Goal: Task Accomplishment & Management: Use online tool/utility

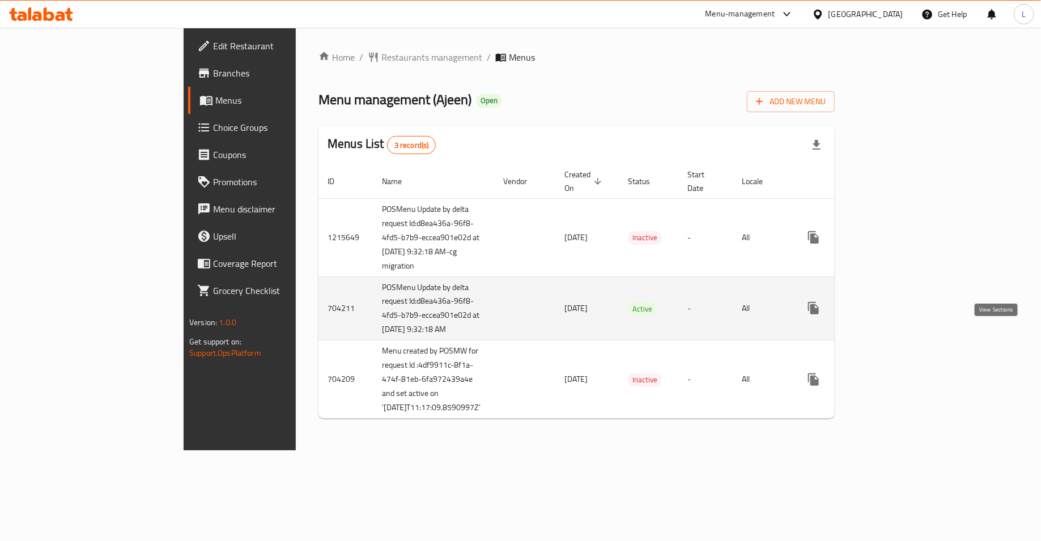
click at [902, 315] on icon "enhanced table" at bounding box center [895, 308] width 14 height 14
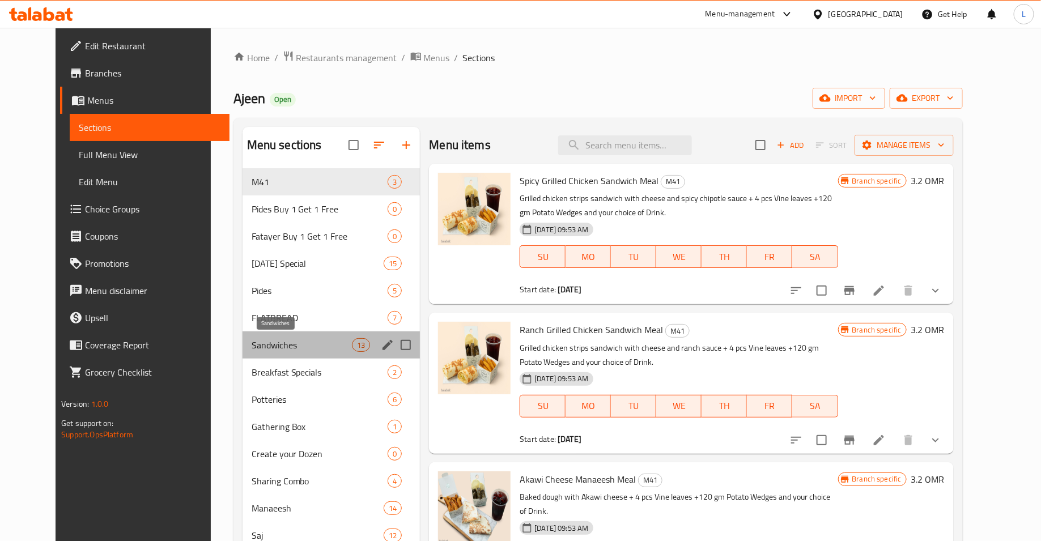
click at [282, 349] on span "Sandwiches" at bounding box center [301, 345] width 100 height 14
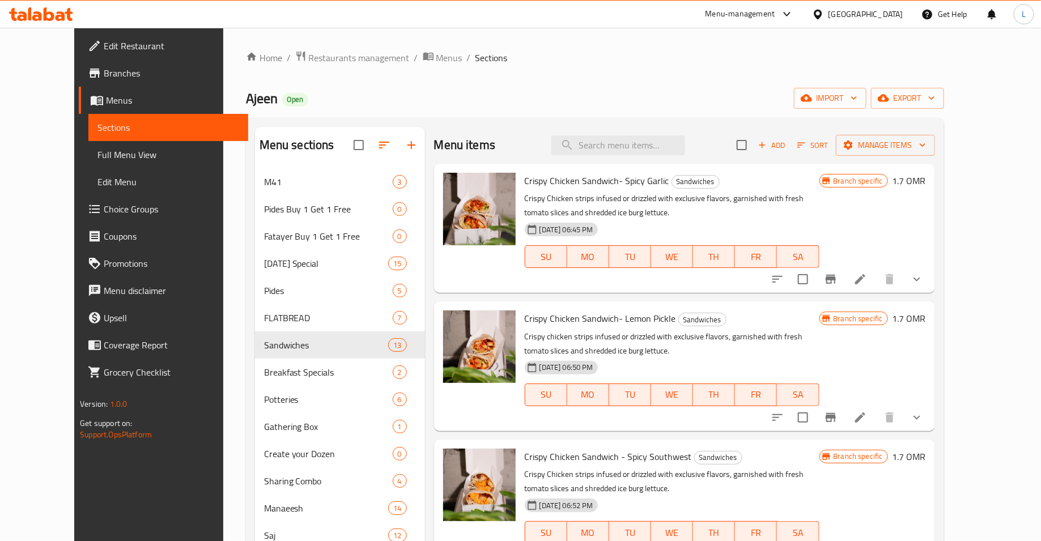
click at [559, 180] on span "Crispy Chicken Sandwich- Spicy Garlic" at bounding box center [597, 180] width 144 height 17
copy h6 "Crispy Chicken Sandwich- Spicy Garlic"
click at [589, 319] on span "Crispy Chicken Sandwich- Lemon Pickle" at bounding box center [600, 318] width 151 height 17
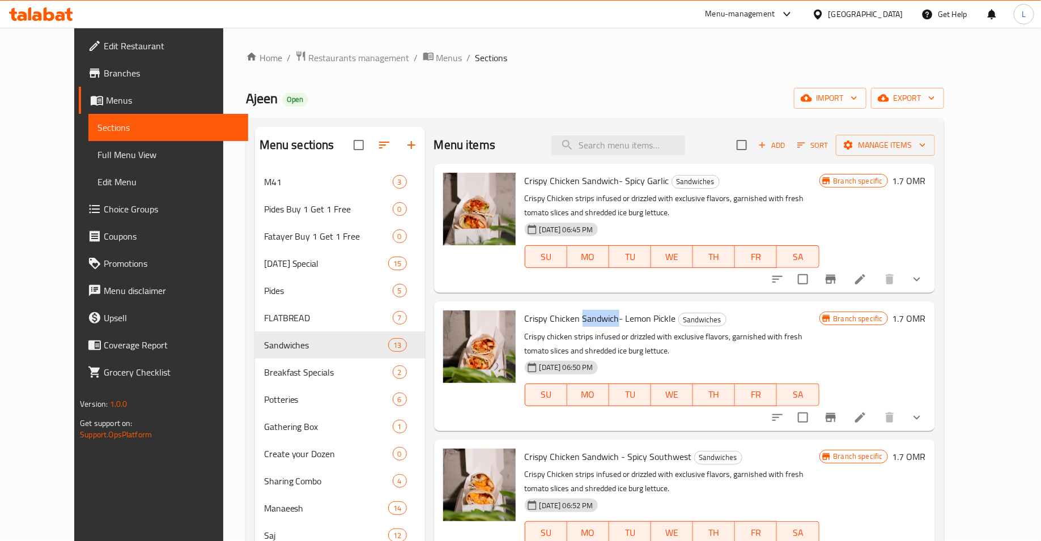
click at [589, 319] on span "Crispy Chicken Sandwich- Lemon Pickle" at bounding box center [600, 318] width 151 height 17
copy h6 "Crispy Chicken Sandwich- Lemon Pickle"
click at [570, 455] on span "Crispy Chicken Sandwich - Spicy Southwest" at bounding box center [608, 456] width 167 height 17
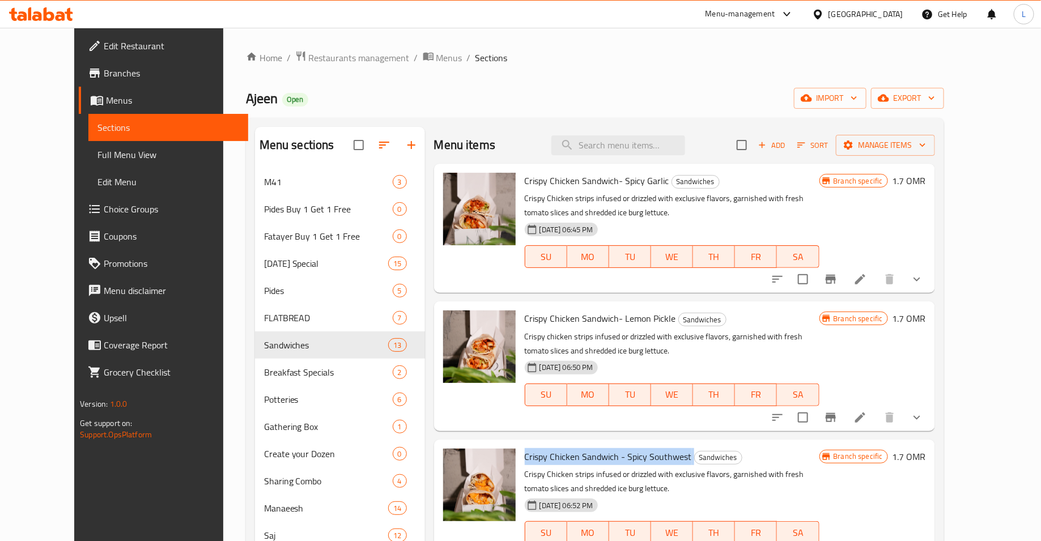
click at [570, 455] on span "Crispy Chicken Sandwich - Spicy Southwest" at bounding box center [608, 456] width 167 height 17
copy h6 "Crispy Chicken Sandwich - Spicy Southwest"
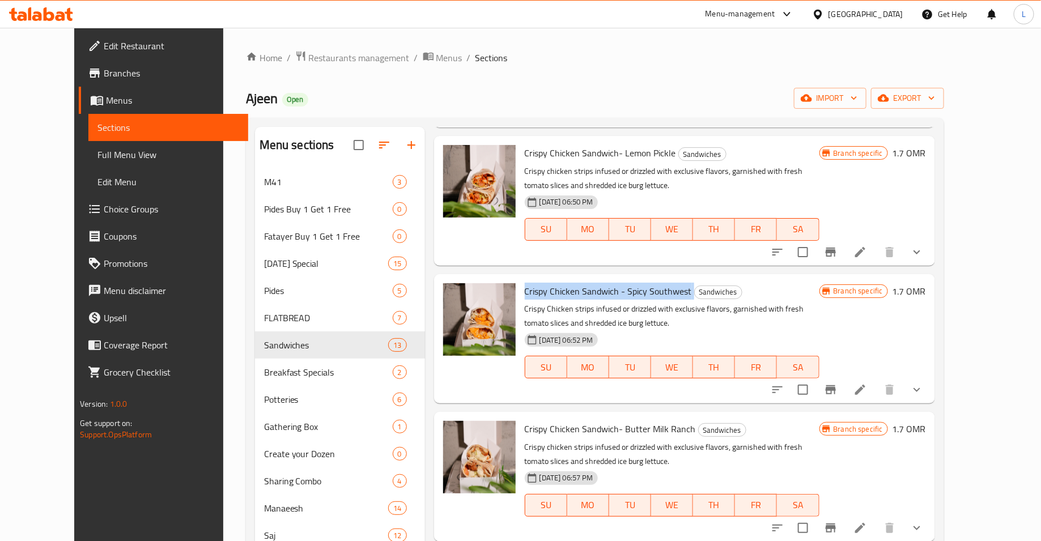
scroll to position [180, 0]
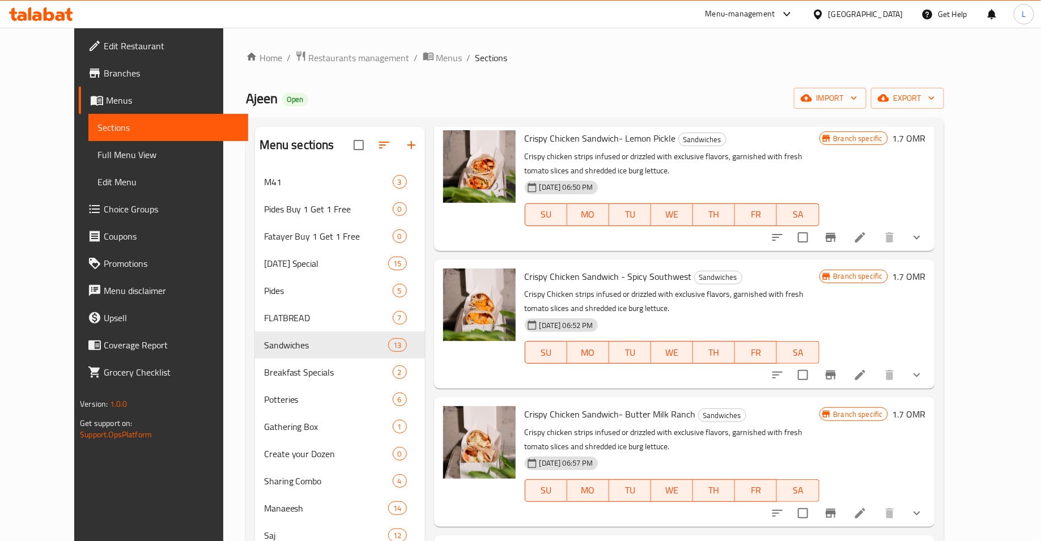
click at [559, 410] on span "Crispy Chicken Sandwich- Butter Milk Ranch" at bounding box center [610, 414] width 171 height 17
copy h6 "Crispy Chicken Sandwich- Butter Milk Ranch"
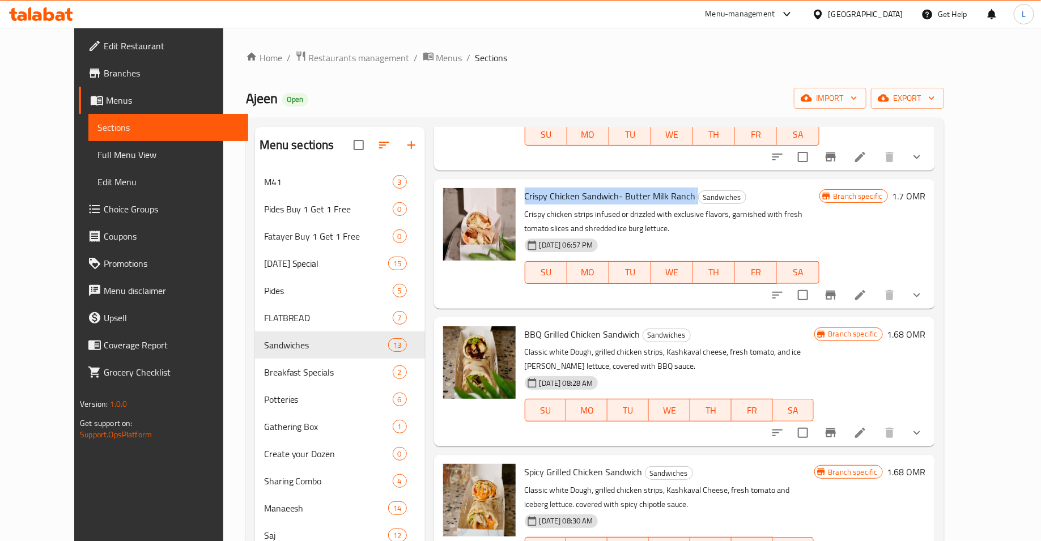
scroll to position [400, 0]
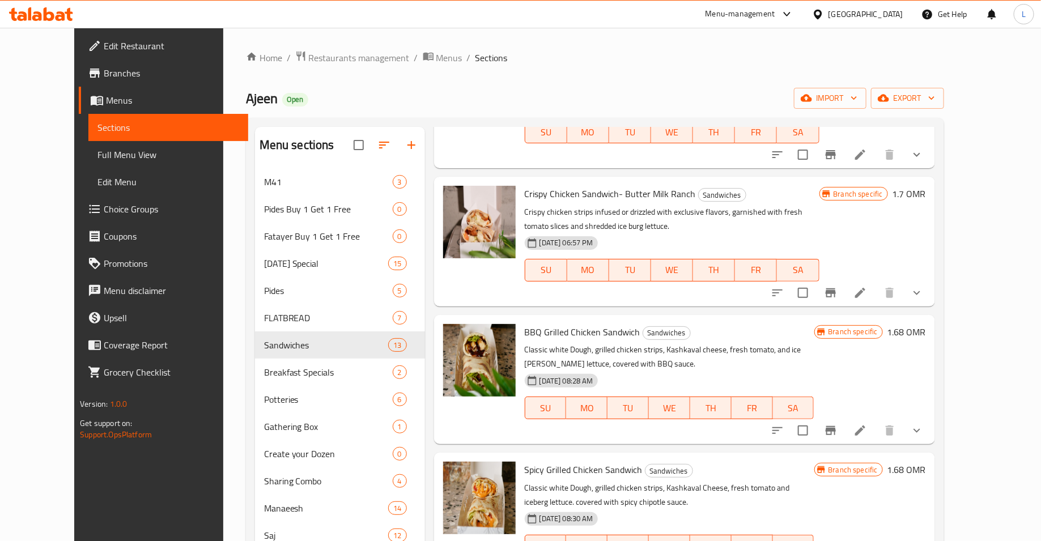
click at [538, 331] on span "BBQ Grilled Chicken Sandwich" at bounding box center [583, 331] width 116 height 17
copy h6 "BBQ Grilled Chicken Sandwich"
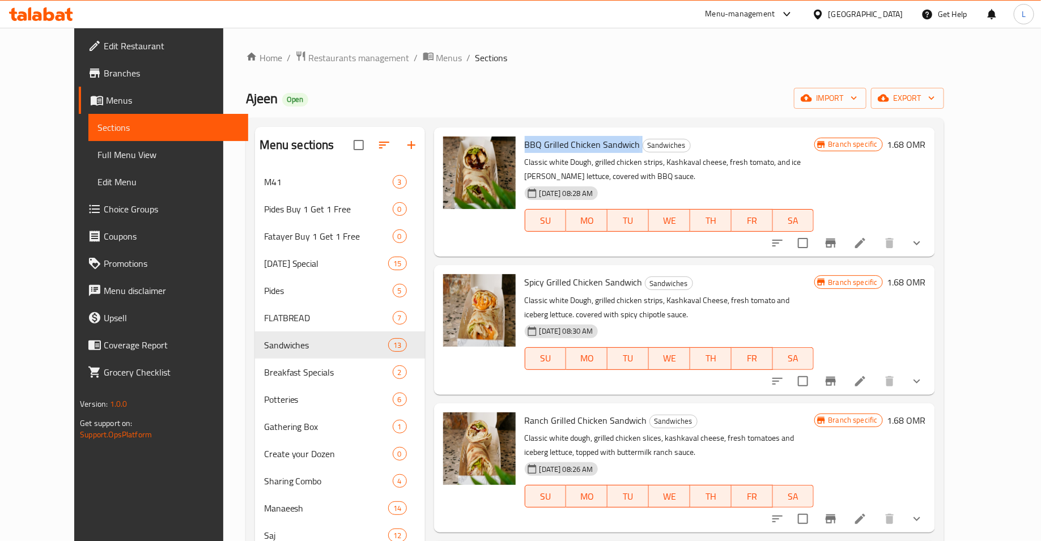
scroll to position [591, 0]
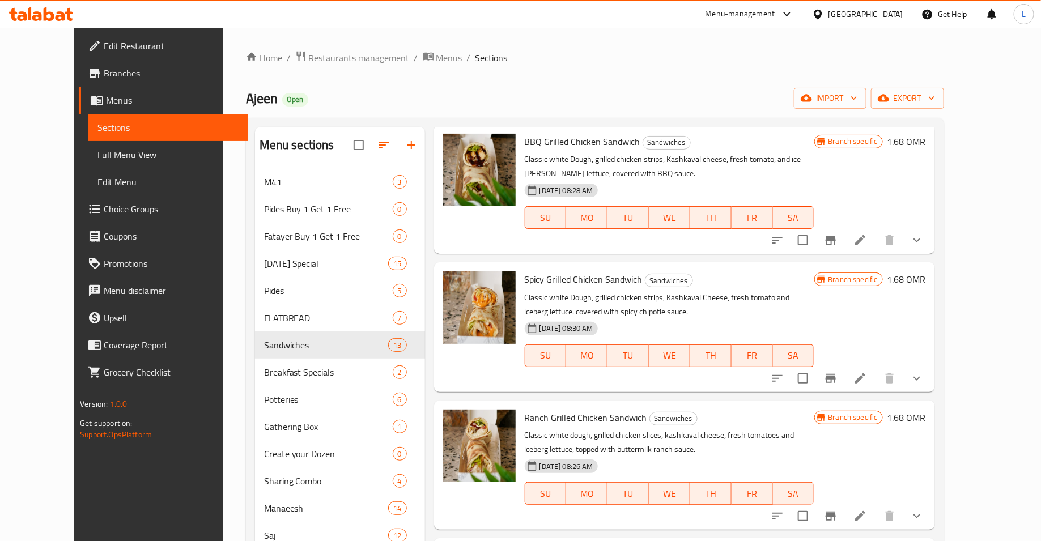
click at [536, 278] on span "Spicy Grilled Chicken Sandwich" at bounding box center [584, 279] width 118 height 17
click at [536, 277] on span "Spicy Grilled Chicken Sandwich" at bounding box center [584, 279] width 118 height 17
copy h6 "Spicy Grilled Chicken Sandwich"
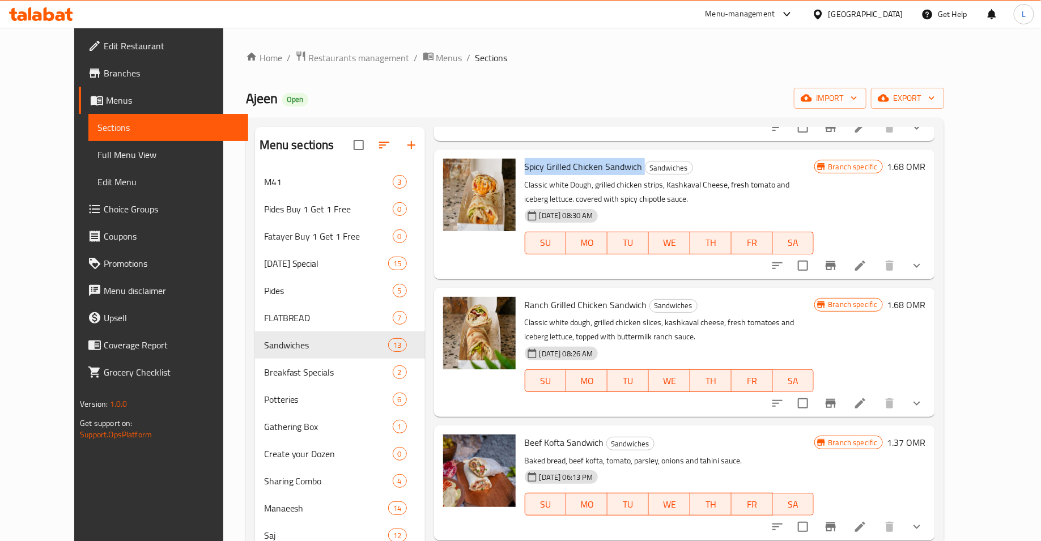
scroll to position [758, 0]
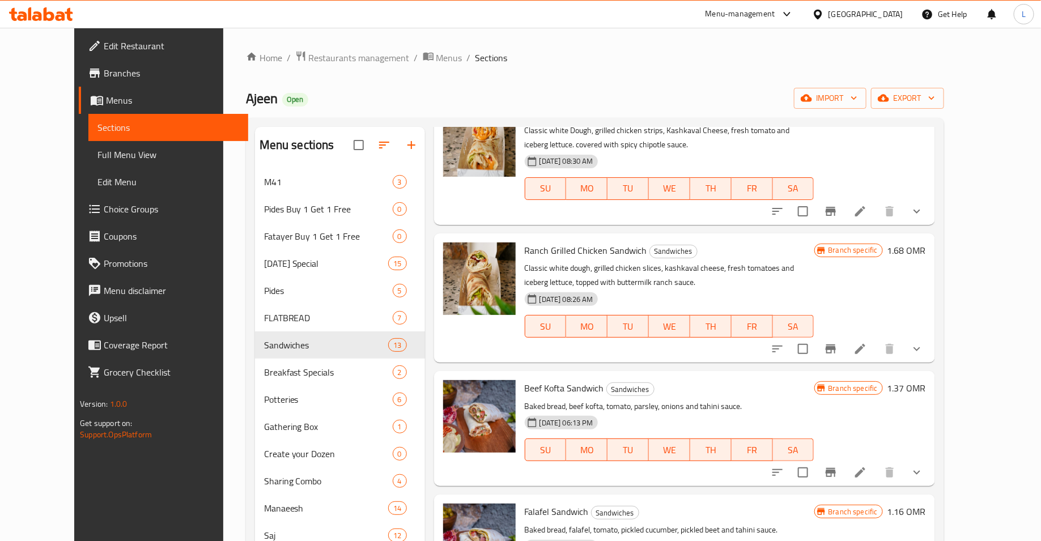
click at [538, 245] on span "Ranch Grilled Chicken Sandwich" at bounding box center [586, 250] width 122 height 17
copy h6 "Ranch Grilled Chicken Sandwich"
click at [560, 388] on span "Beef Kofta Sandwich" at bounding box center [564, 388] width 79 height 17
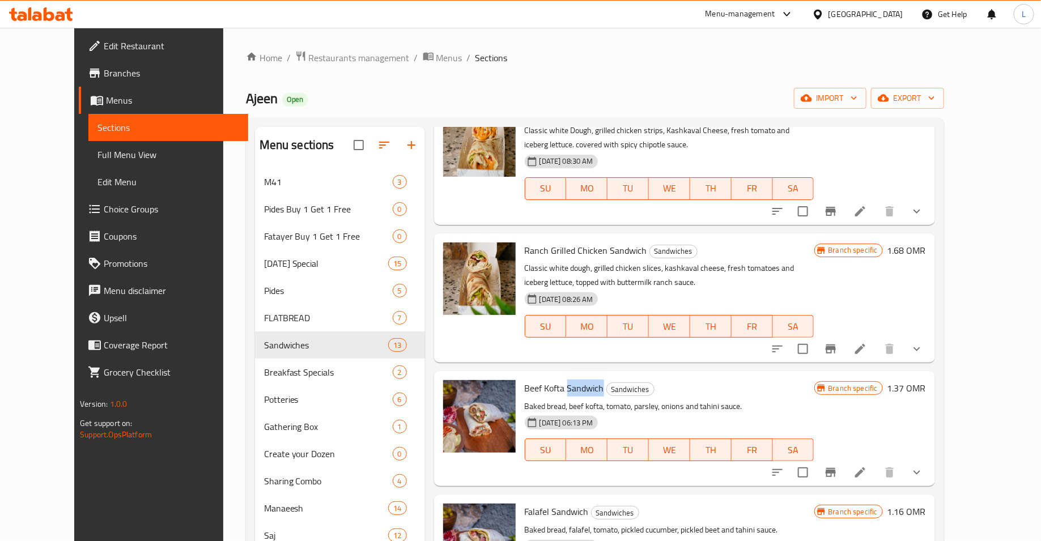
click at [560, 388] on span "Beef Kofta Sandwich" at bounding box center [564, 388] width 79 height 17
copy h6 "Beef Kofta Sandwich"
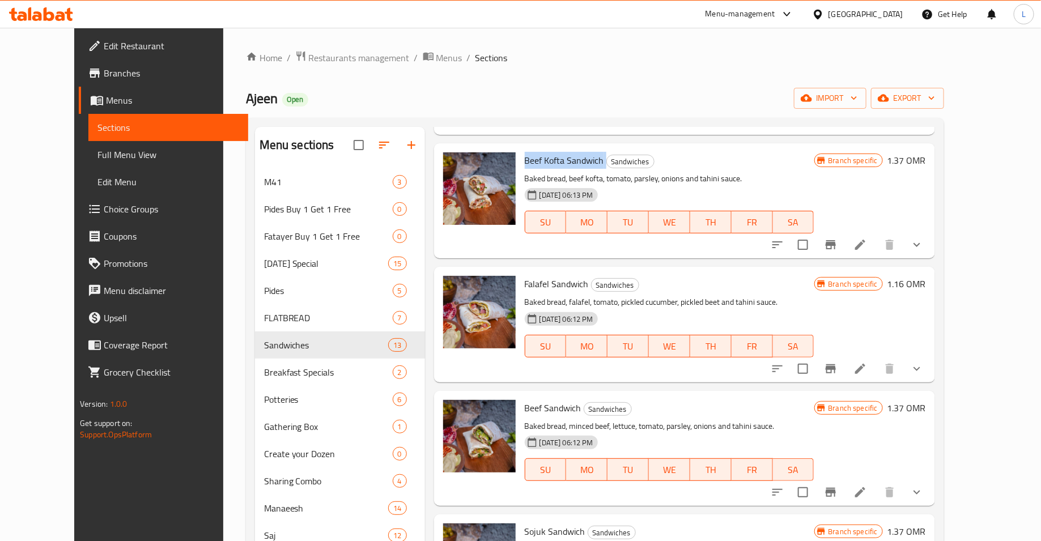
scroll to position [1037, 0]
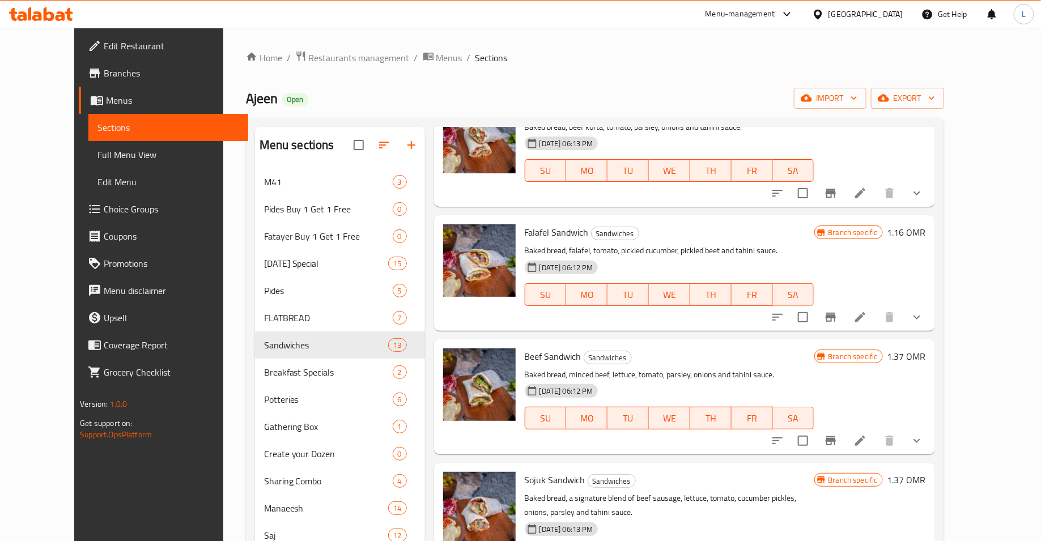
click at [542, 232] on span "Falafel Sandwich" at bounding box center [557, 232] width 64 height 17
copy h6 "Falafel Sandwich"
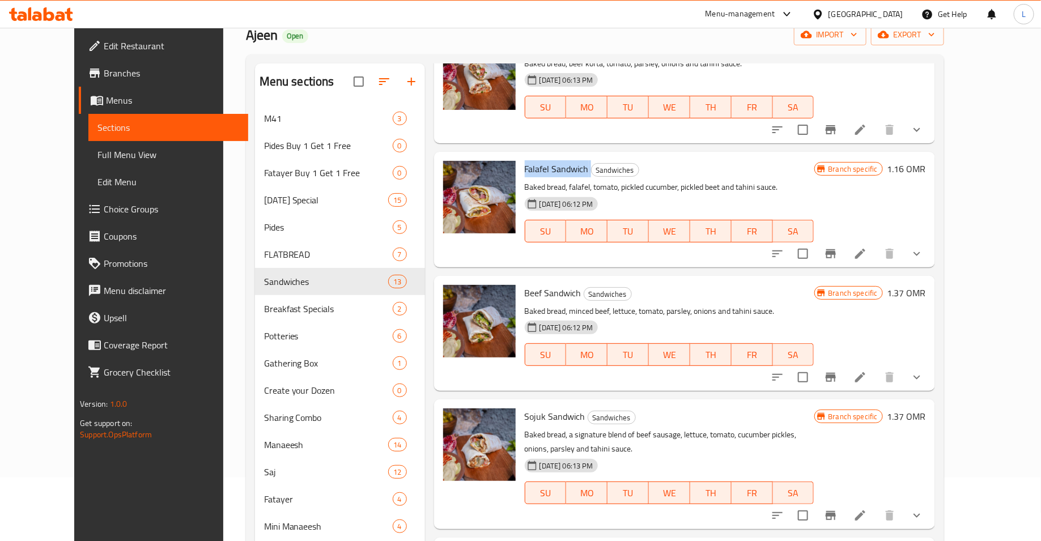
scroll to position [64, 0]
click at [531, 293] on span "Beef Sandwich" at bounding box center [553, 292] width 57 height 17
copy h6 "Beef Sandwich"
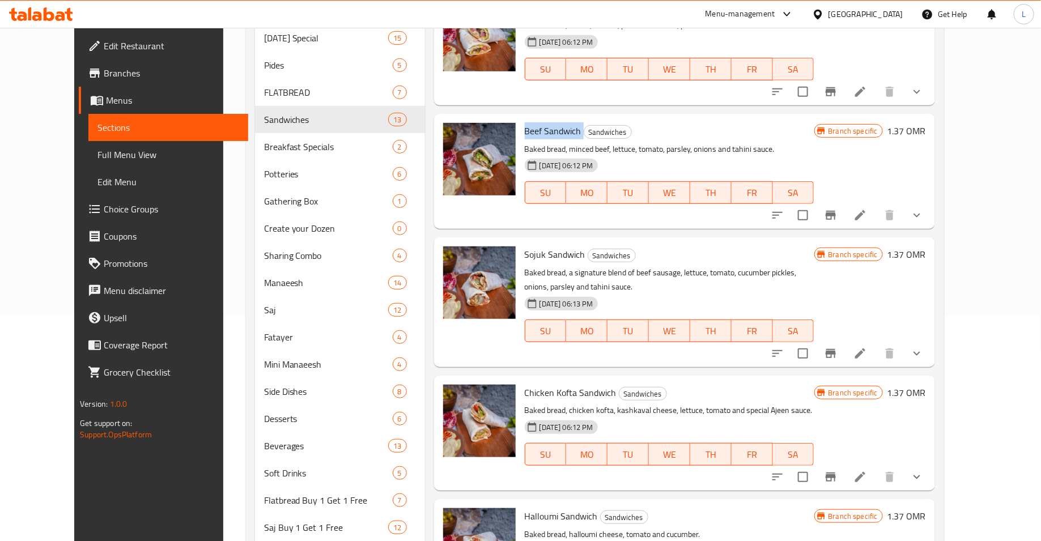
scroll to position [233, 0]
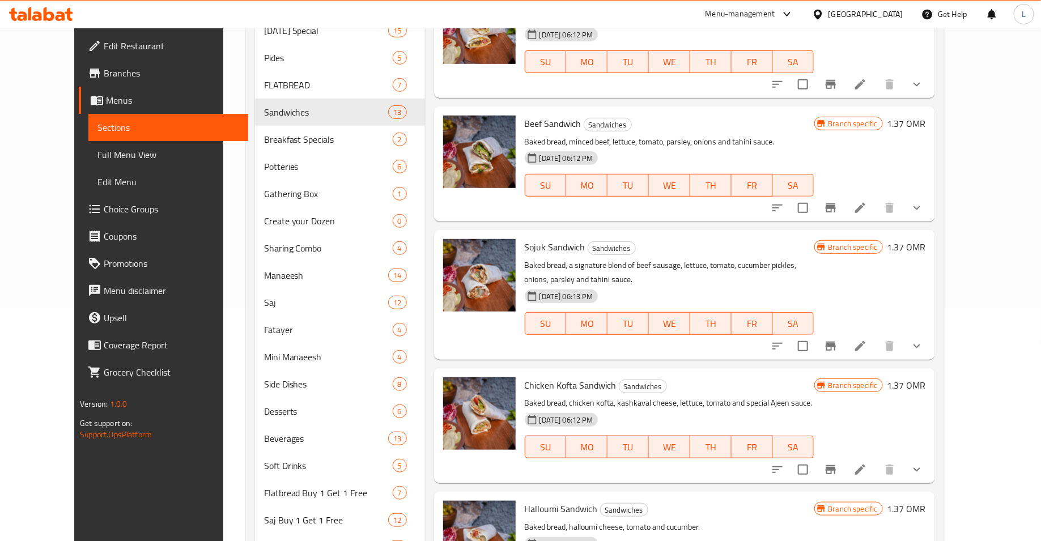
click at [532, 241] on span "Sojuk Sandwich" at bounding box center [555, 246] width 61 height 17
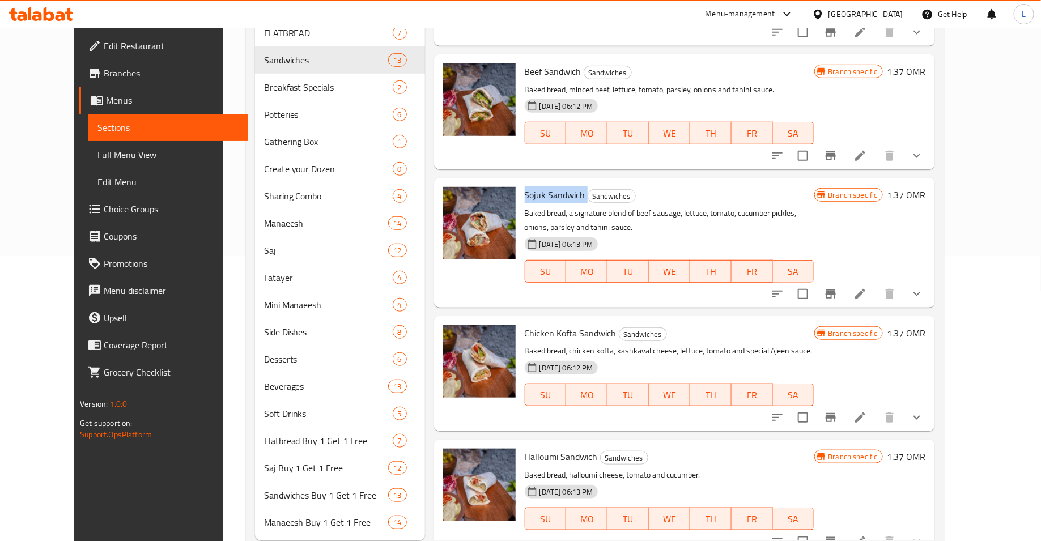
scroll to position [315, 0]
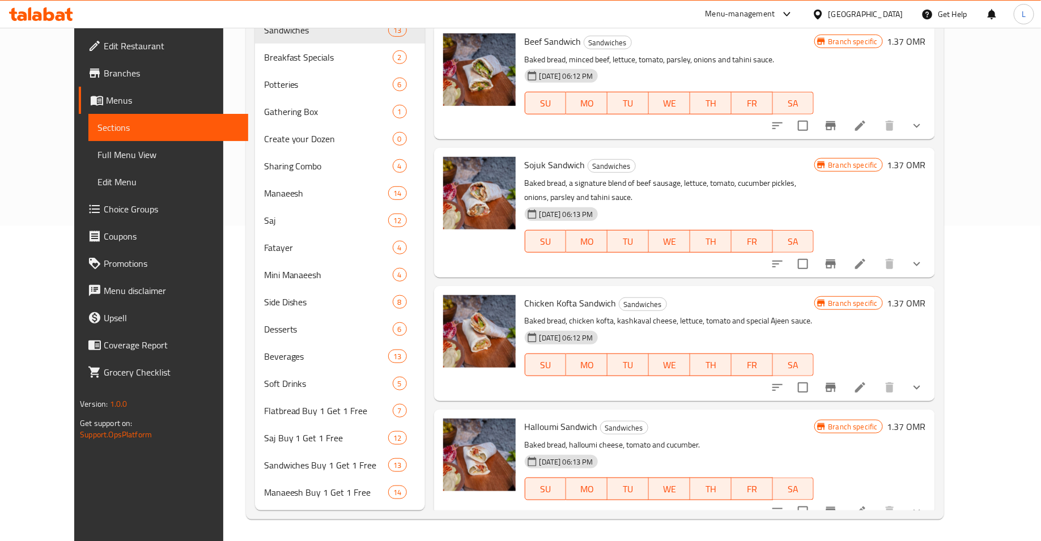
click at [525, 295] on span "Chicken Kofta Sandwich" at bounding box center [571, 303] width 92 height 17
click at [530, 418] on span "Halloumi Sandwich" at bounding box center [561, 426] width 73 height 17
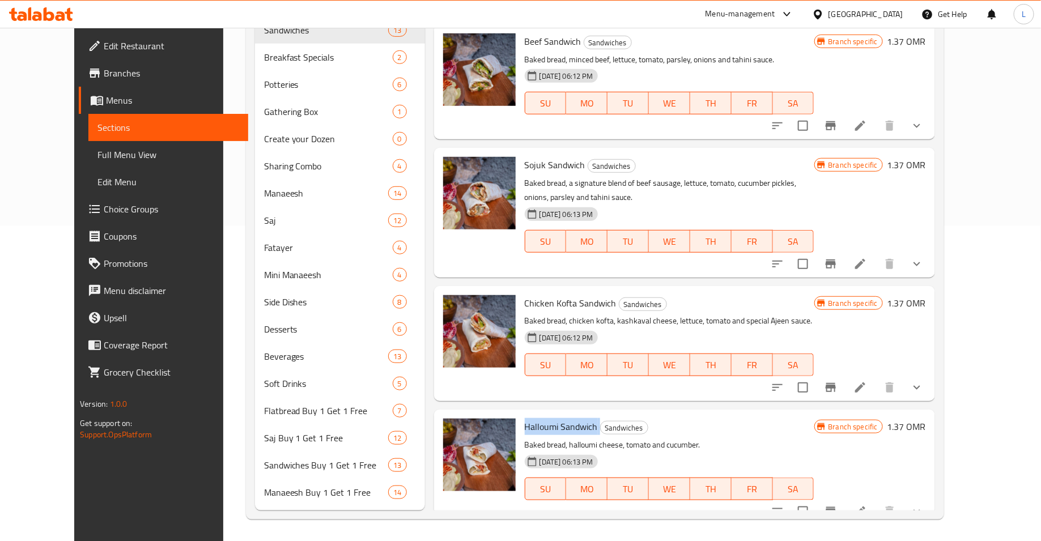
click at [530, 418] on span "Halloumi Sandwich" at bounding box center [561, 426] width 73 height 17
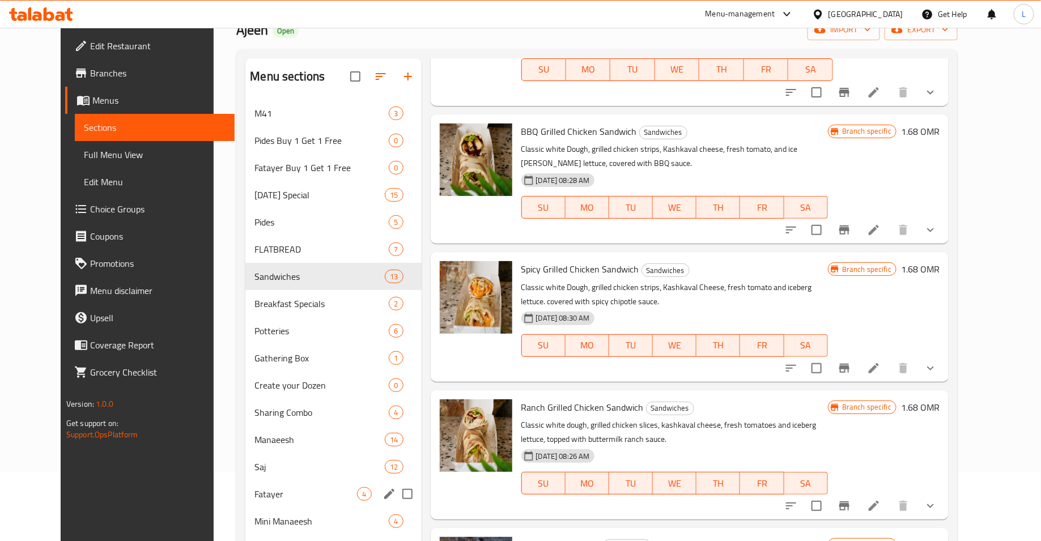
scroll to position [82, 0]
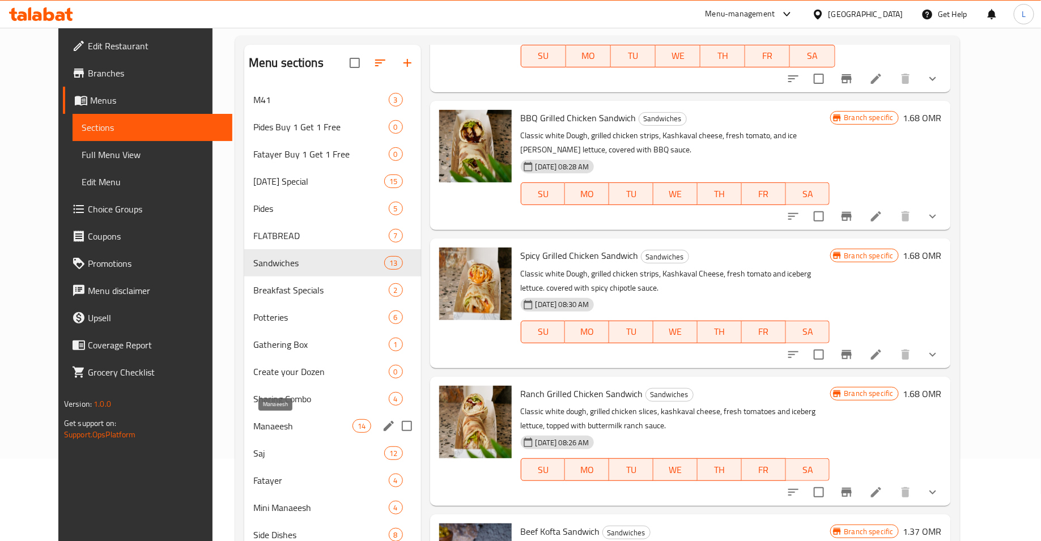
click at [253, 424] on span "Manaeesh" at bounding box center [302, 426] width 99 height 14
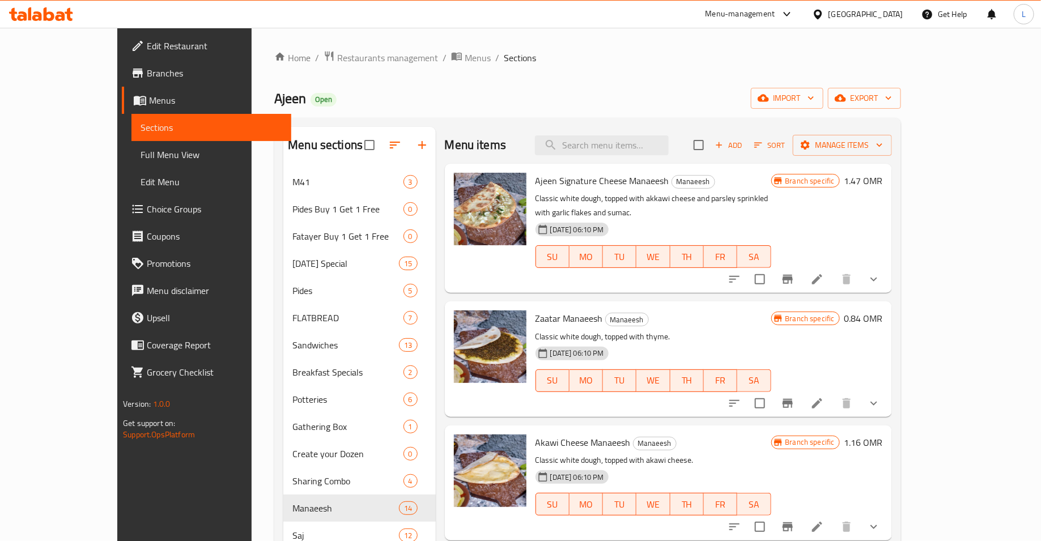
click at [544, 185] on span "Ajeen Signature Cheese Manaeesh" at bounding box center [602, 180] width 134 height 17
click at [544, 310] on span "Zaatar Manaeesh" at bounding box center [568, 318] width 67 height 17
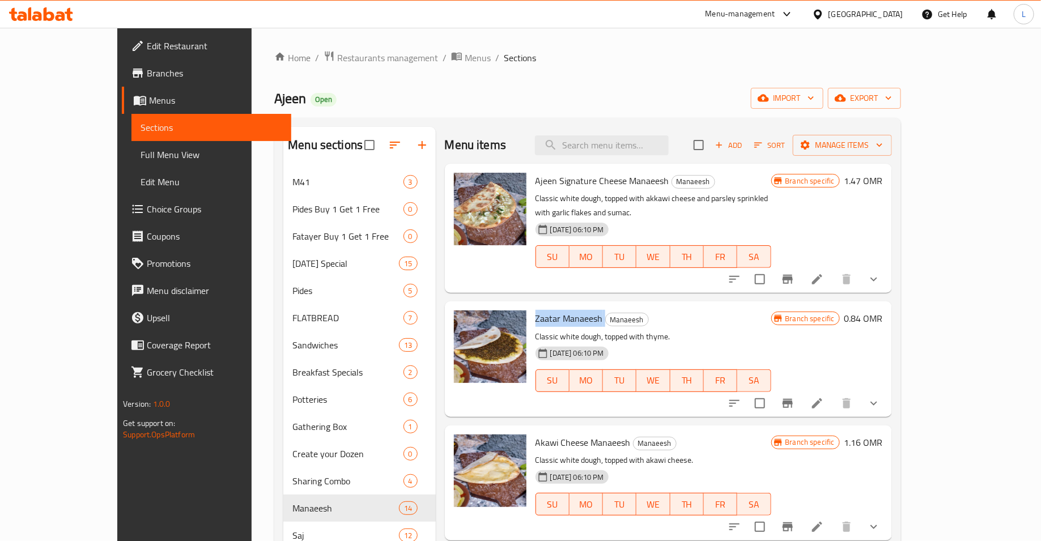
click at [544, 310] on span "Zaatar Manaeesh" at bounding box center [568, 318] width 67 height 17
click at [557, 434] on span "Akawi Cheese Manaeesh" at bounding box center [582, 442] width 95 height 17
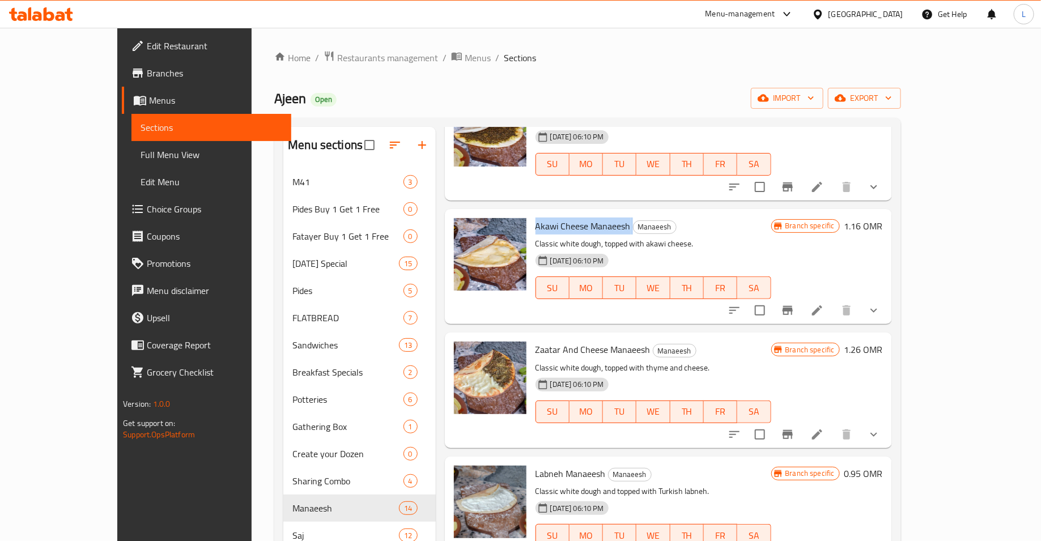
scroll to position [228, 0]
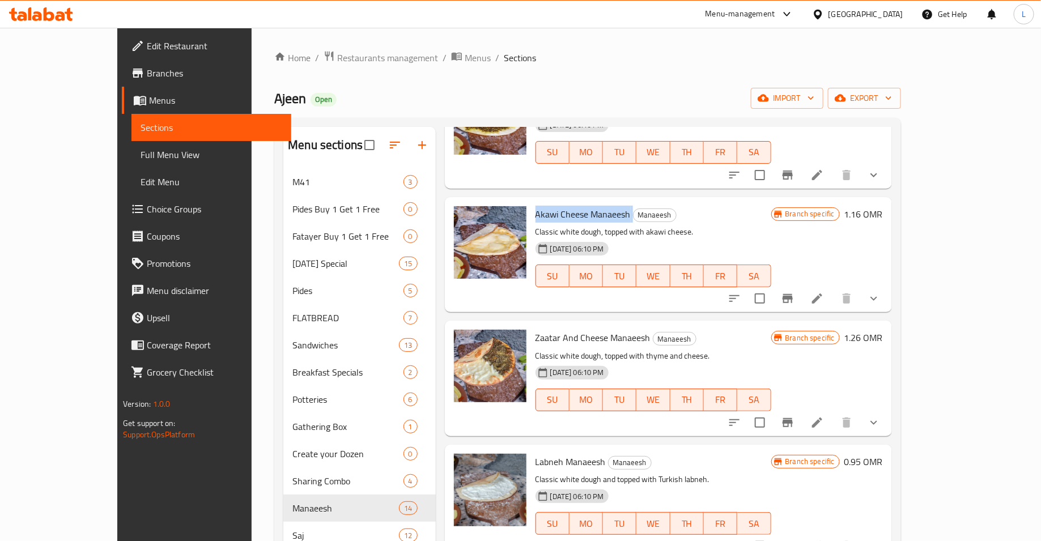
click at [537, 329] on span "Zaatar And Cheese Manaeesh" at bounding box center [592, 337] width 115 height 17
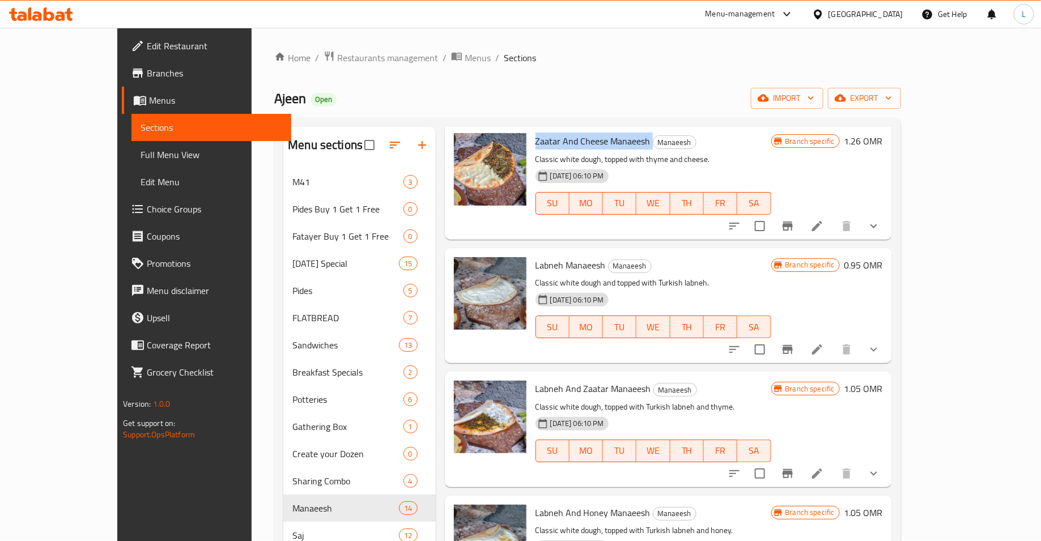
scroll to position [428, 0]
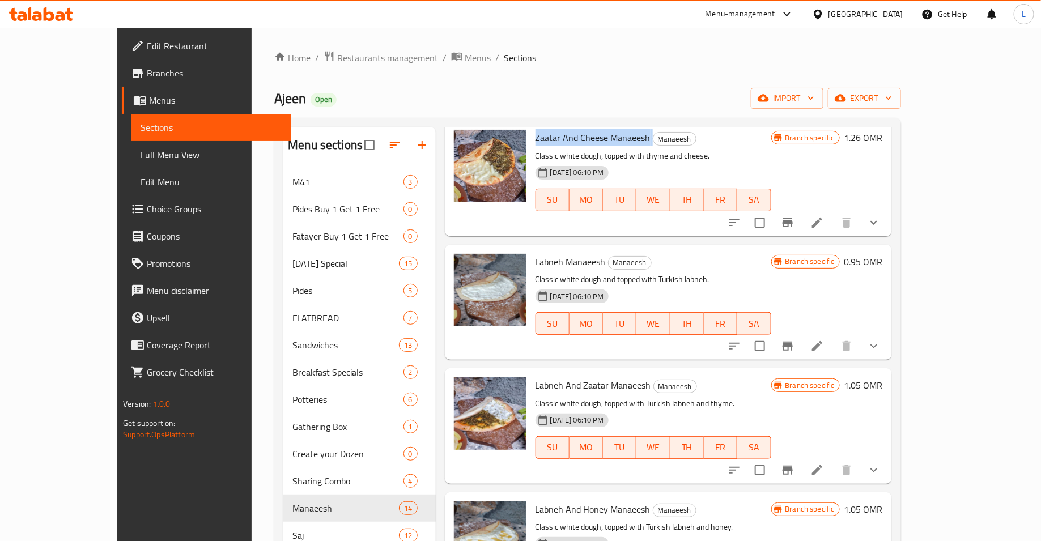
click at [535, 253] on span "Labneh Manaeesh" at bounding box center [570, 261] width 70 height 17
click at [535, 377] on span "Labneh And Zaatar Manaeesh" at bounding box center [593, 385] width 116 height 17
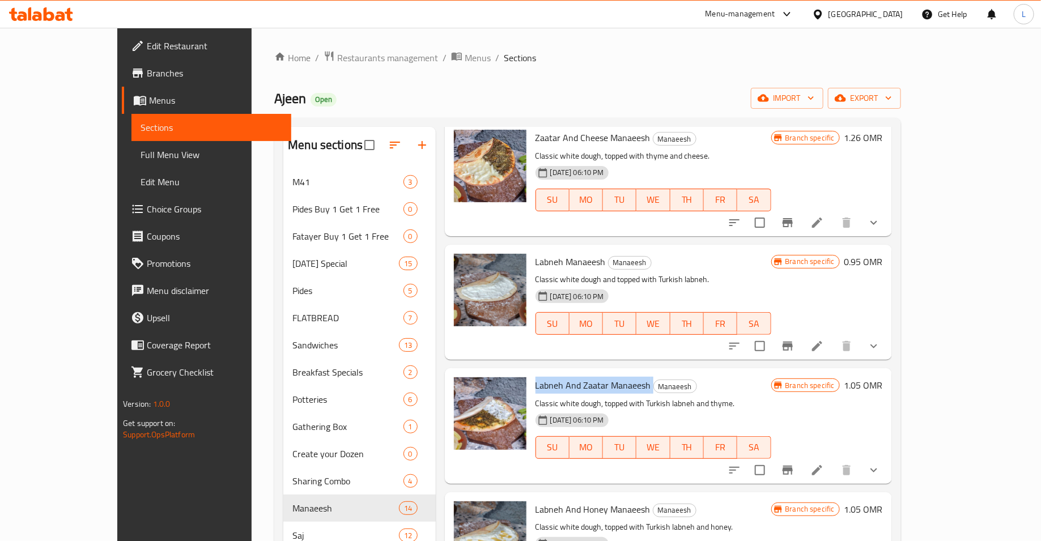
click at [535, 377] on span "Labneh And Zaatar Manaeesh" at bounding box center [593, 385] width 116 height 17
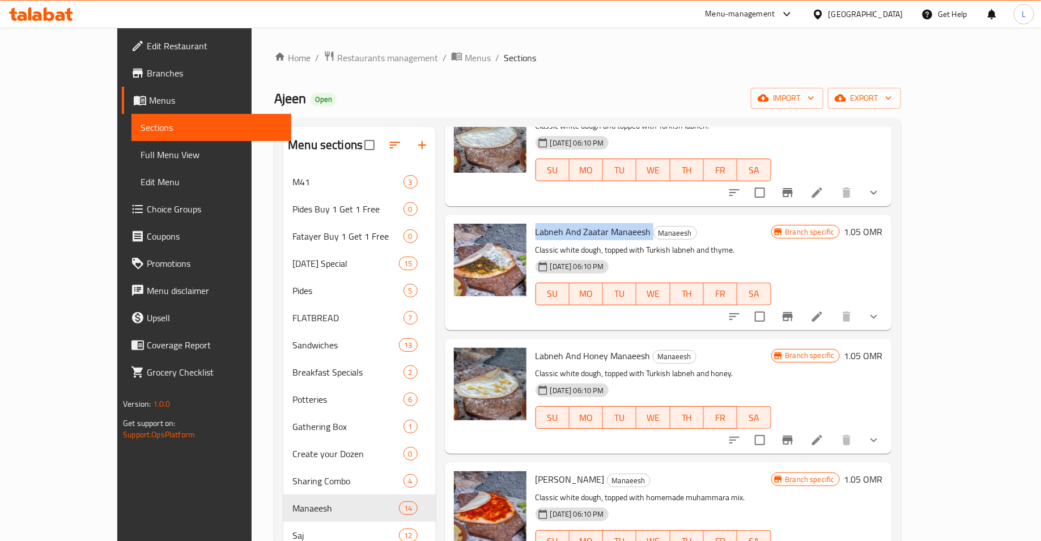
scroll to position [596, 0]
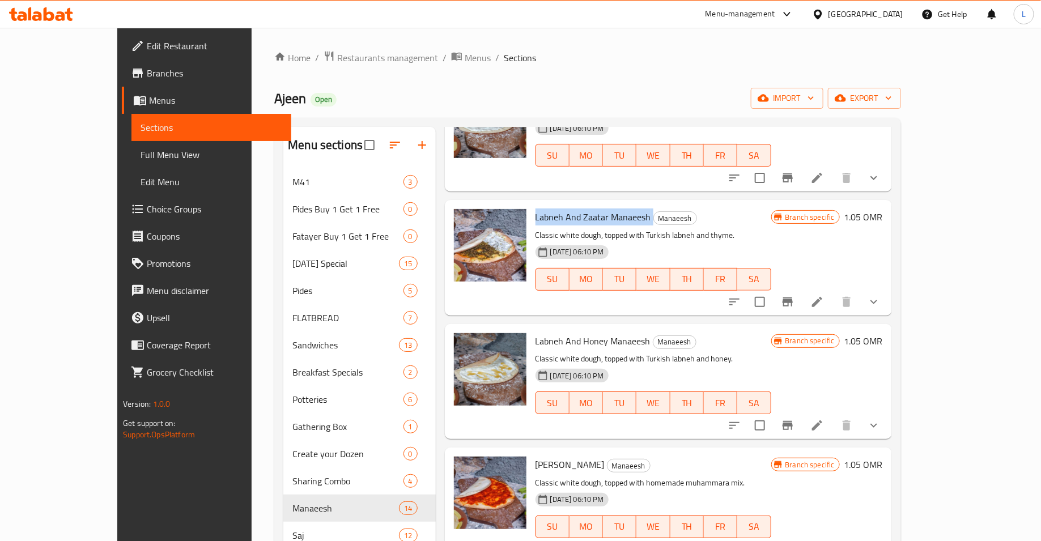
click at [544, 333] on span "Labneh And Honey Manaeesh" at bounding box center [592, 341] width 115 height 17
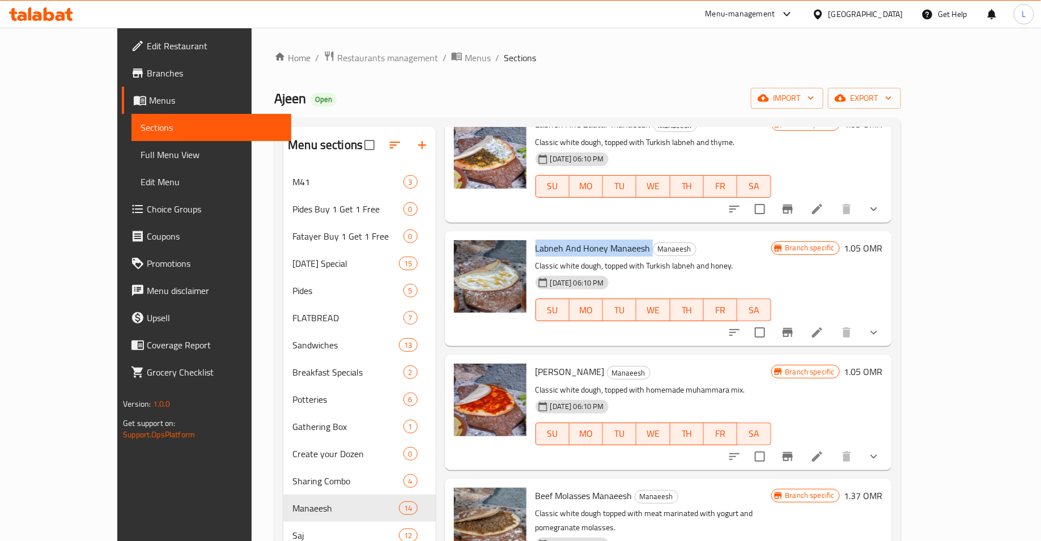
scroll to position [704, 0]
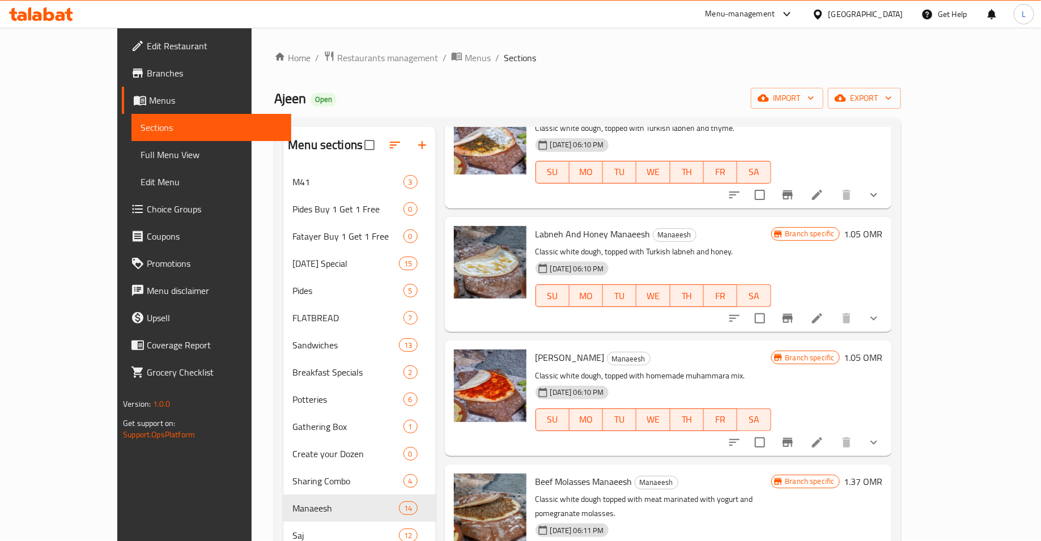
click at [535, 349] on span "[PERSON_NAME]" at bounding box center [569, 357] width 69 height 17
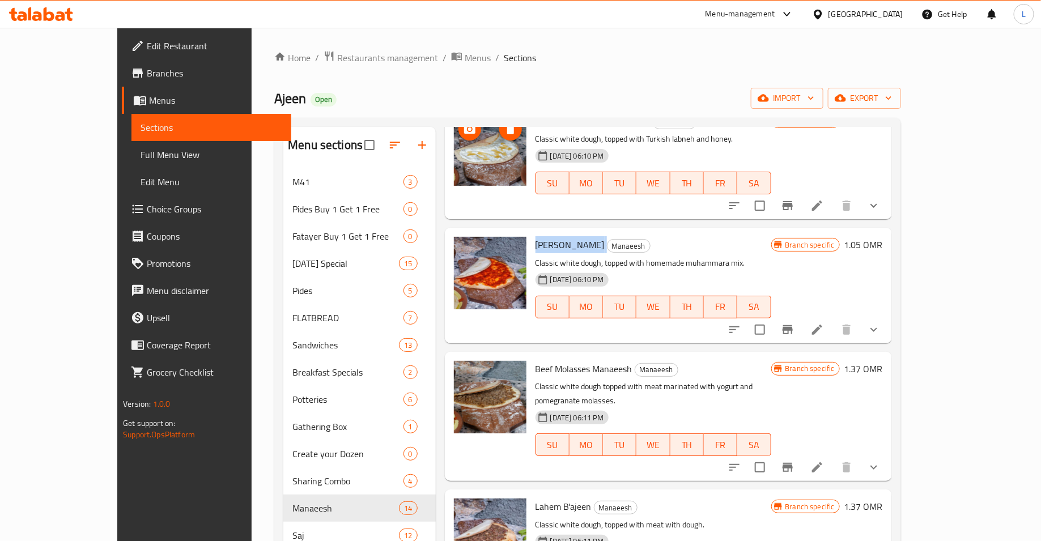
scroll to position [846, 0]
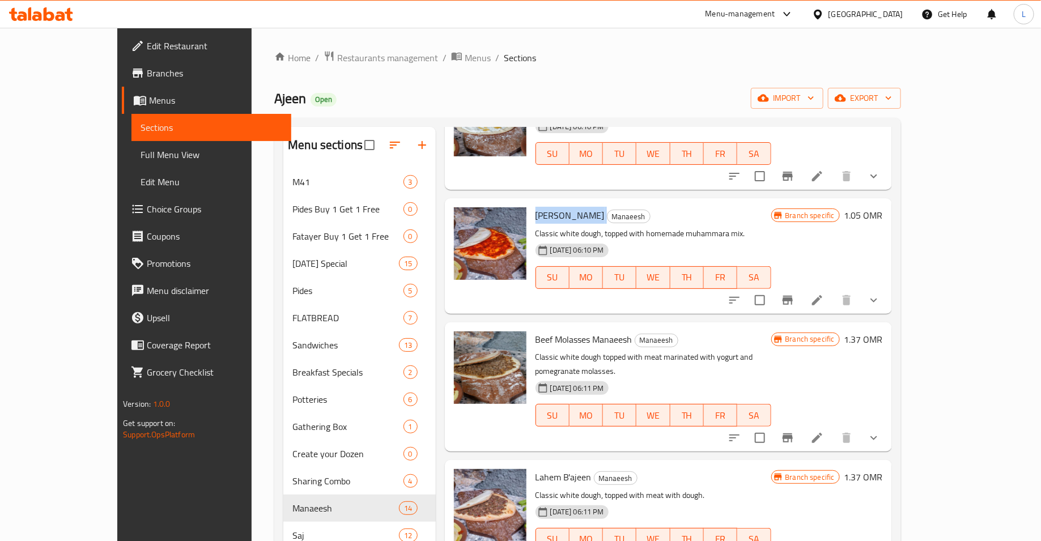
click at [536, 331] on span "Beef Molasses Manaeesh" at bounding box center [583, 339] width 97 height 17
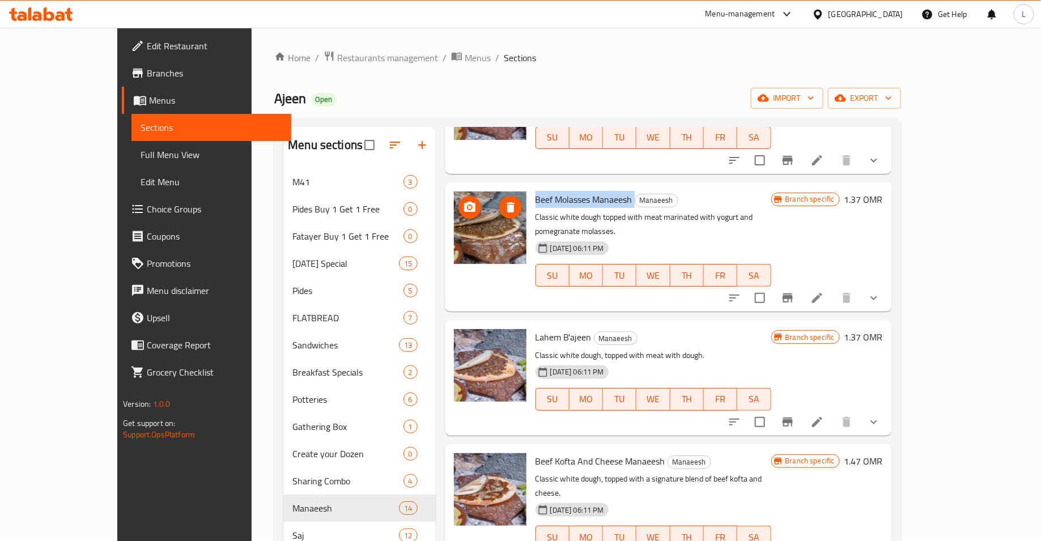
scroll to position [1020, 0]
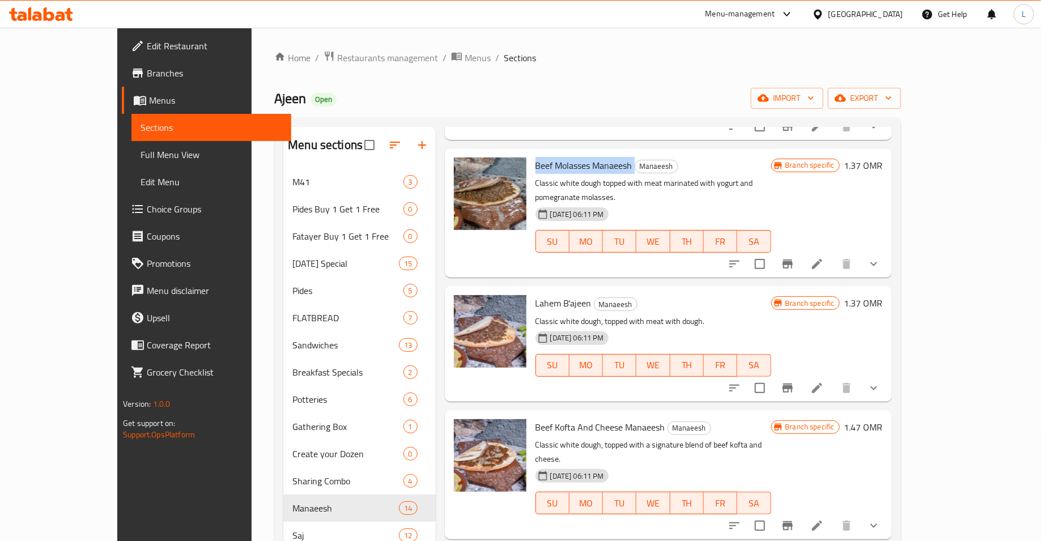
click at [535, 295] on span "Lahem B'ajeen" at bounding box center [563, 303] width 56 height 17
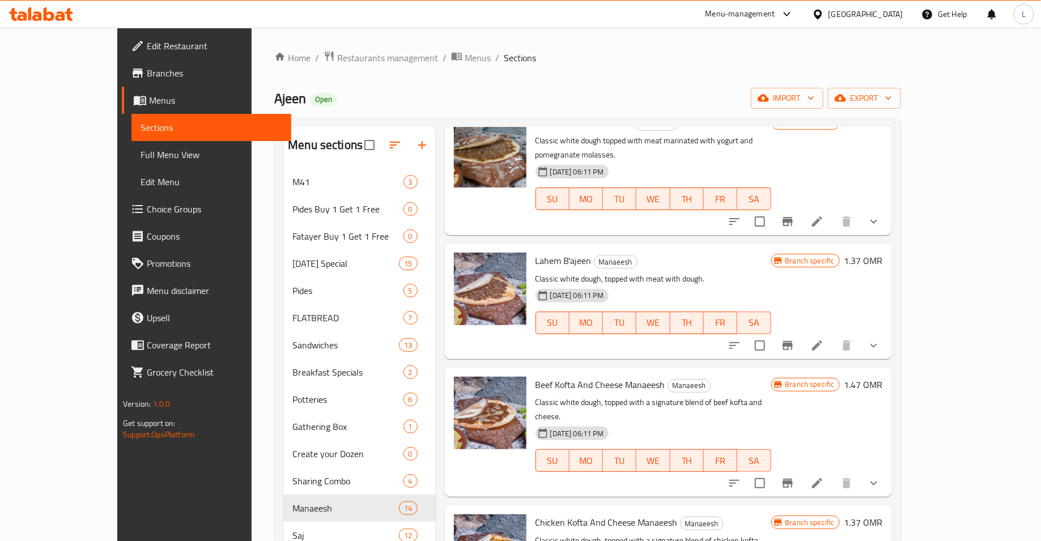
click at [540, 376] on span "Beef Kofta And Cheese Manaeesh" at bounding box center [600, 384] width 130 height 17
click at [543, 514] on span "Chicken Kofta And Cheese Manaeesh" at bounding box center [606, 522] width 142 height 17
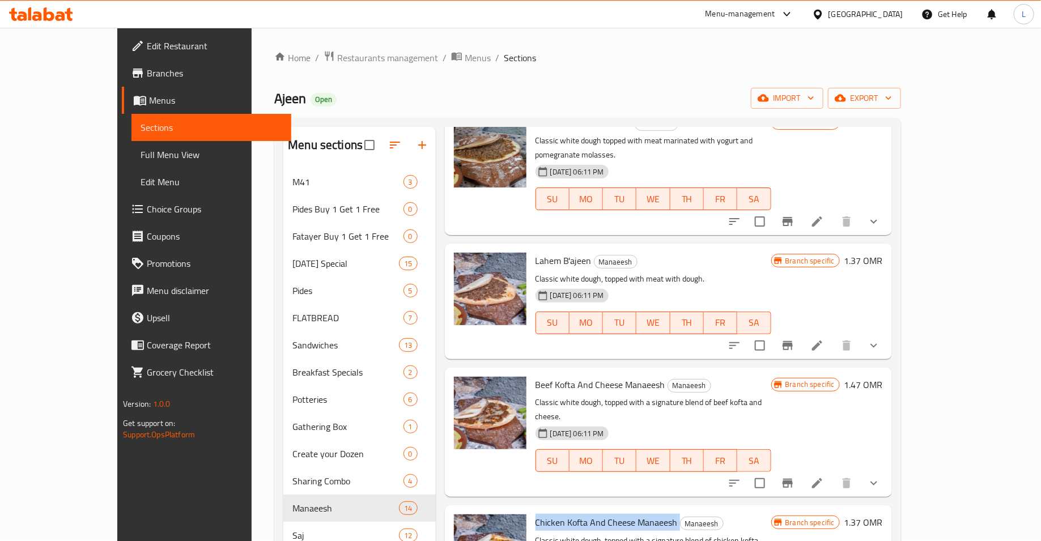
click at [543, 514] on span "Chicken Kofta And Cheese Manaeesh" at bounding box center [606, 522] width 142 height 17
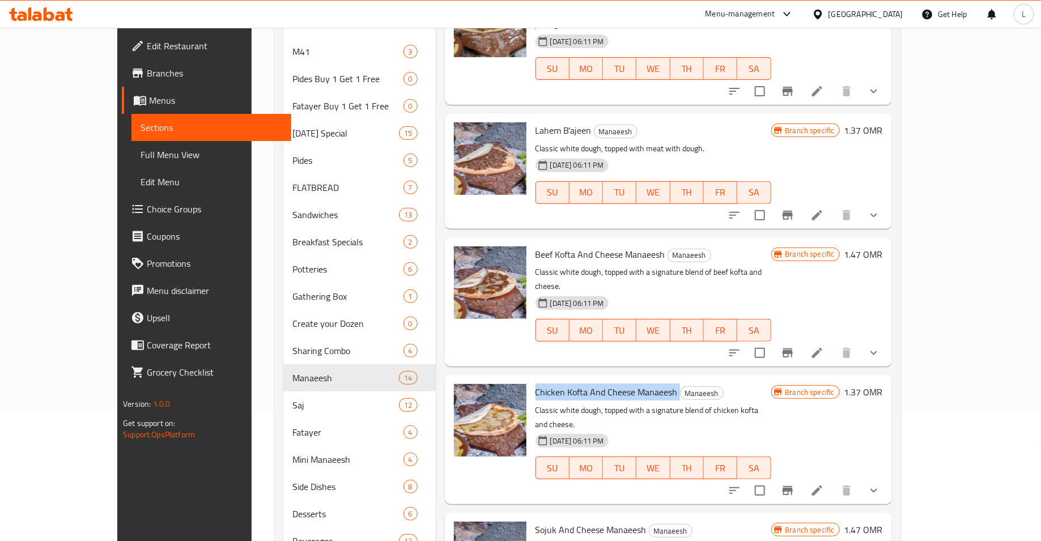
scroll to position [315, 0]
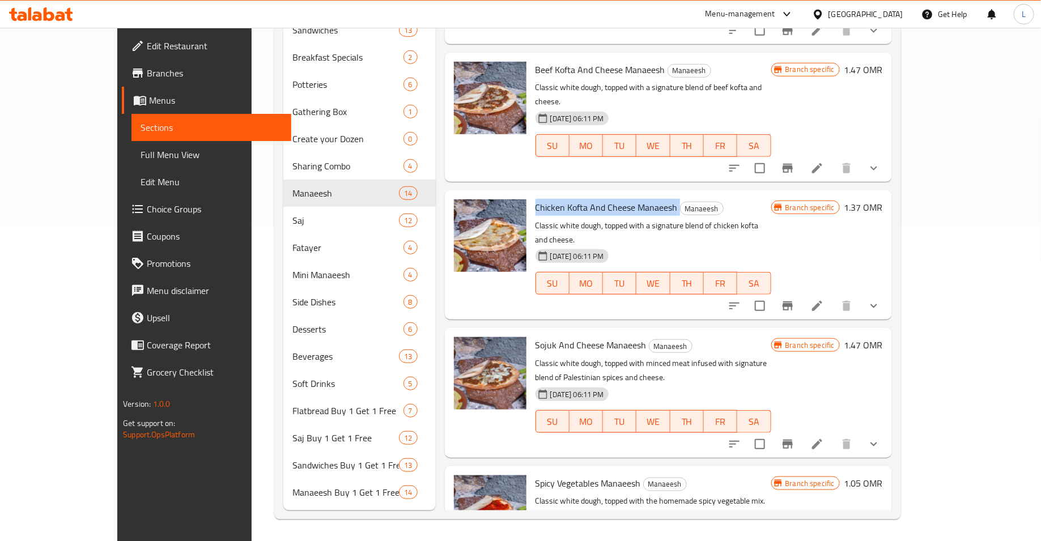
click at [544, 336] on span "Sojuk And Cheese Manaeesh" at bounding box center [590, 344] width 111 height 17
click at [535, 475] on span "Spicy Vegetables Manaeesh" at bounding box center [587, 483] width 105 height 17
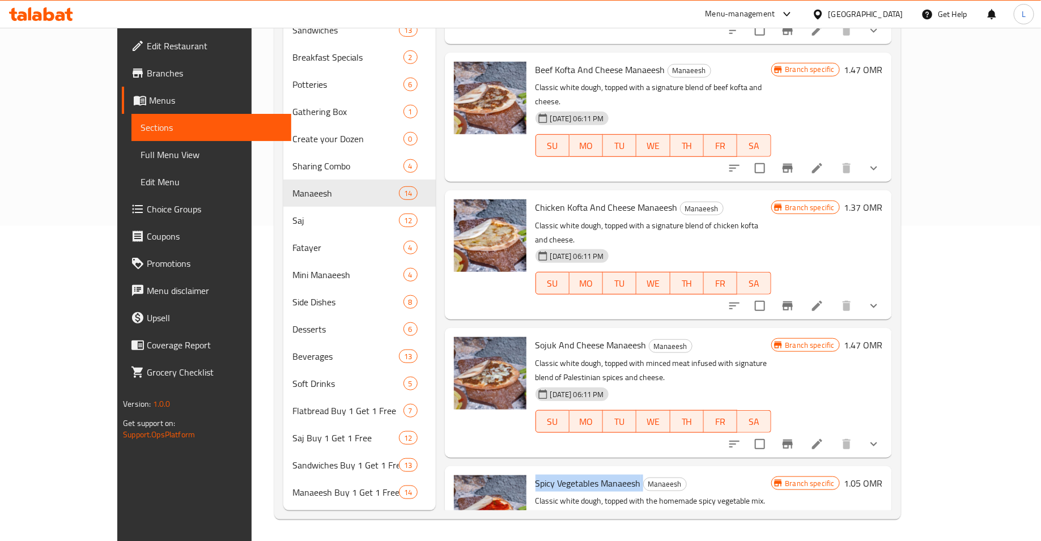
click at [535, 475] on span "Spicy Vegetables Manaeesh" at bounding box center [587, 483] width 105 height 17
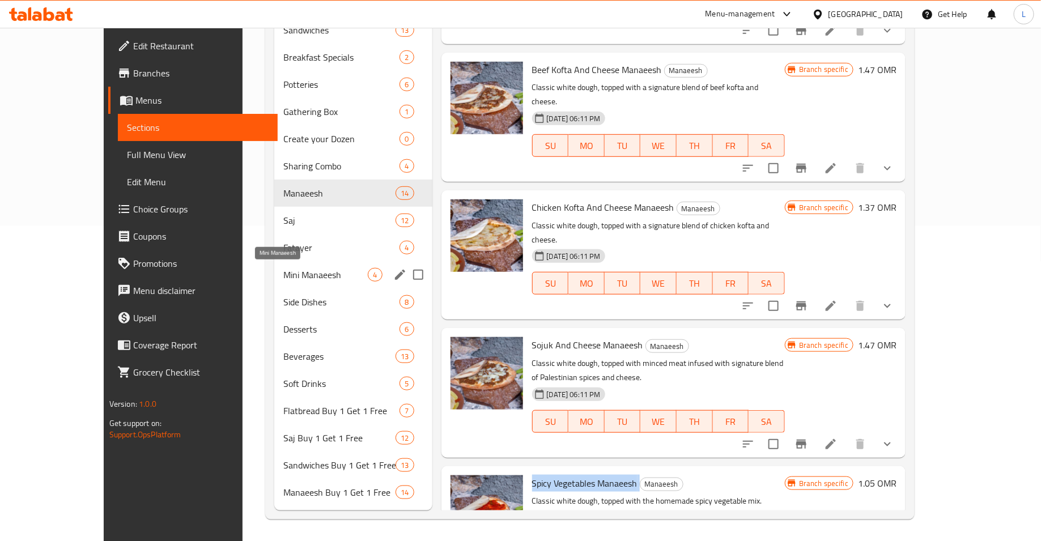
click at [283, 268] on span "Mini Manaeesh" at bounding box center [325, 275] width 84 height 14
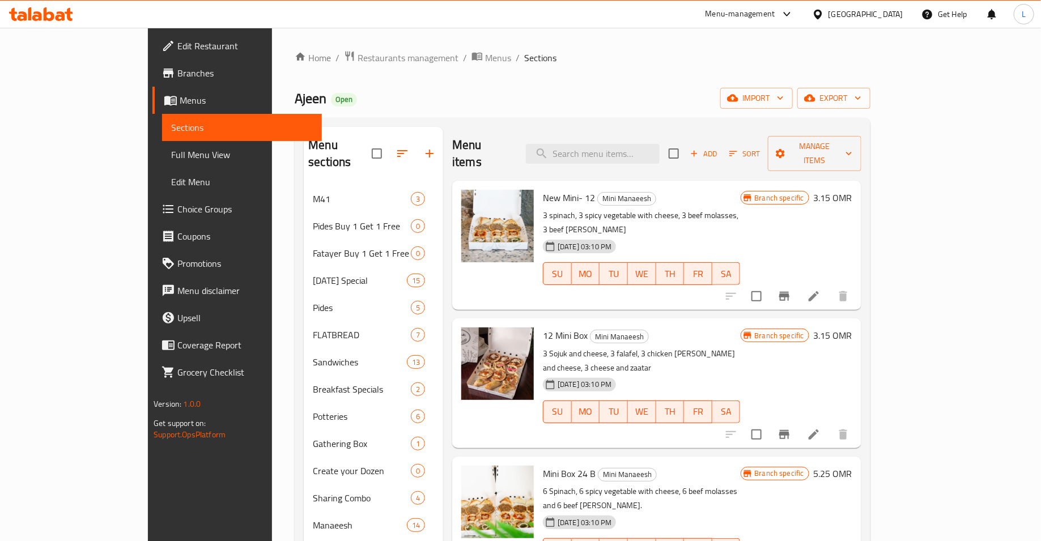
click at [543, 189] on span "New Mini- 12" at bounding box center [569, 197] width 52 height 17
click at [543, 327] on span "12 Mini Box" at bounding box center [565, 335] width 45 height 17
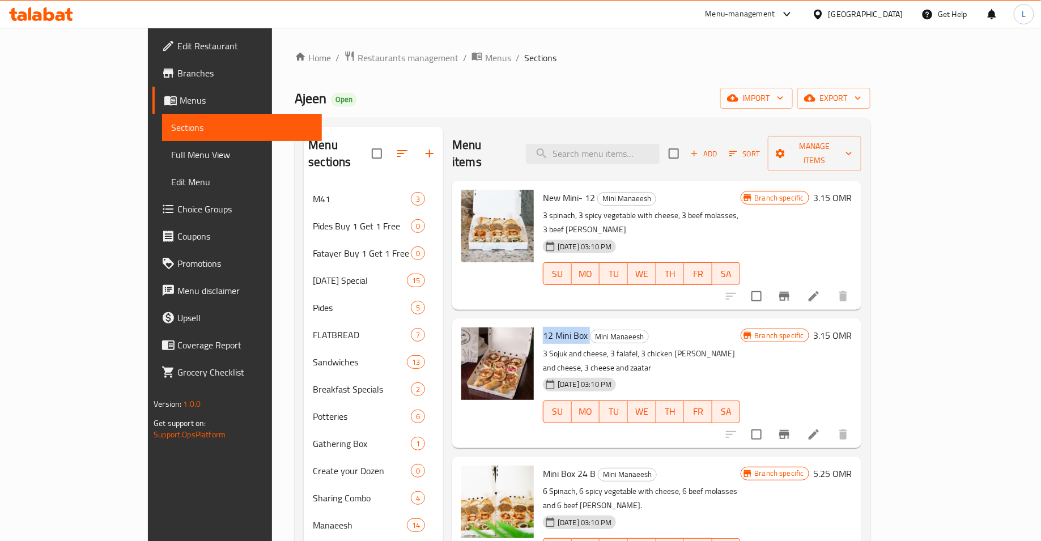
click at [543, 327] on span "12 Mini Box" at bounding box center [565, 335] width 45 height 17
click at [543, 465] on span "Mini Box 24 B" at bounding box center [569, 473] width 53 height 17
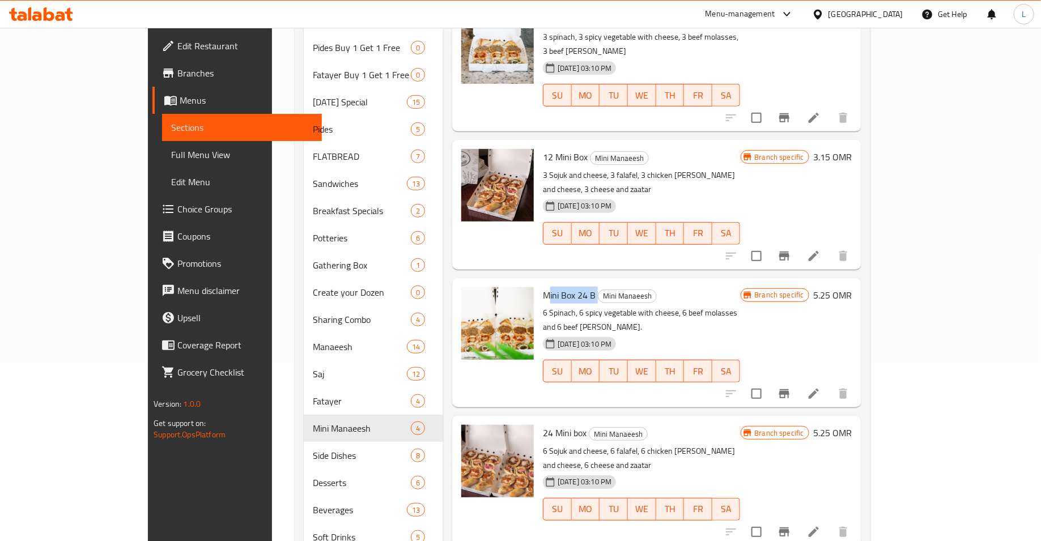
scroll to position [180, 0]
click at [543, 423] on span "24 Mini box" at bounding box center [565, 431] width 44 height 17
